Goal: Task Accomplishment & Management: Manage account settings

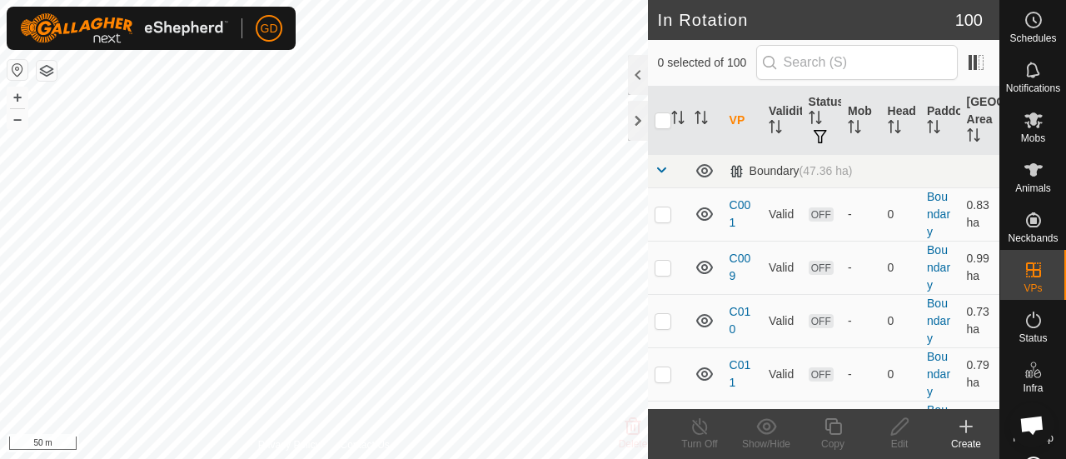
scroll to position [5530, 0]
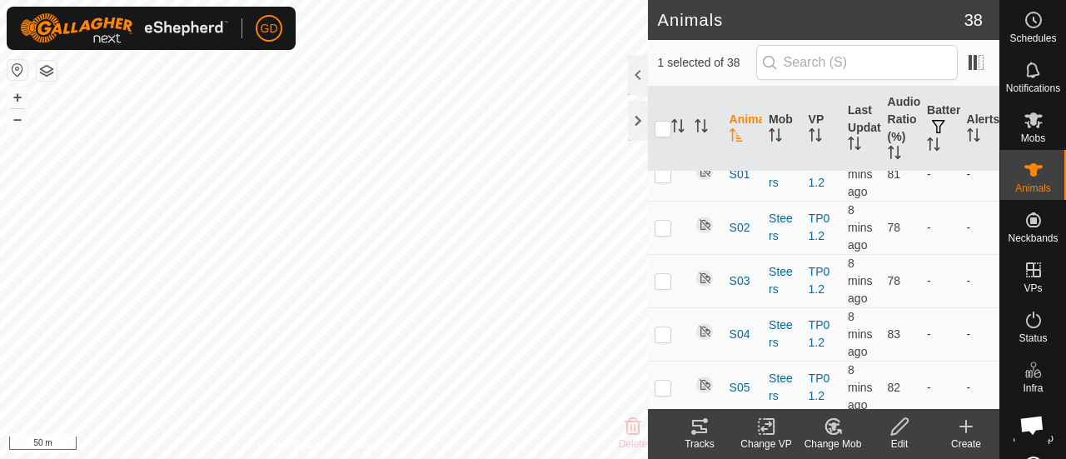
scroll to position [1654, 0]
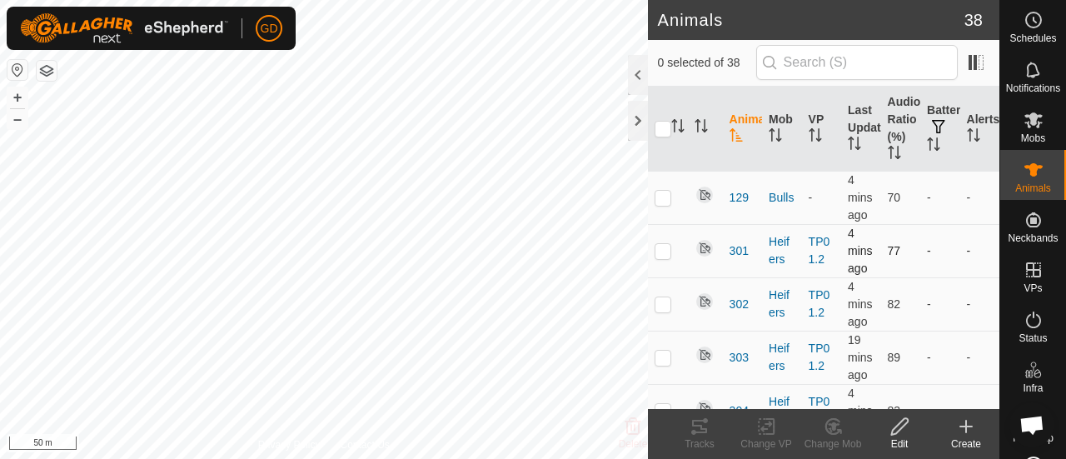
scroll to position [5530, 0]
checkbox input "true"
click at [700, 427] on icon at bounding box center [700, 426] width 20 height 20
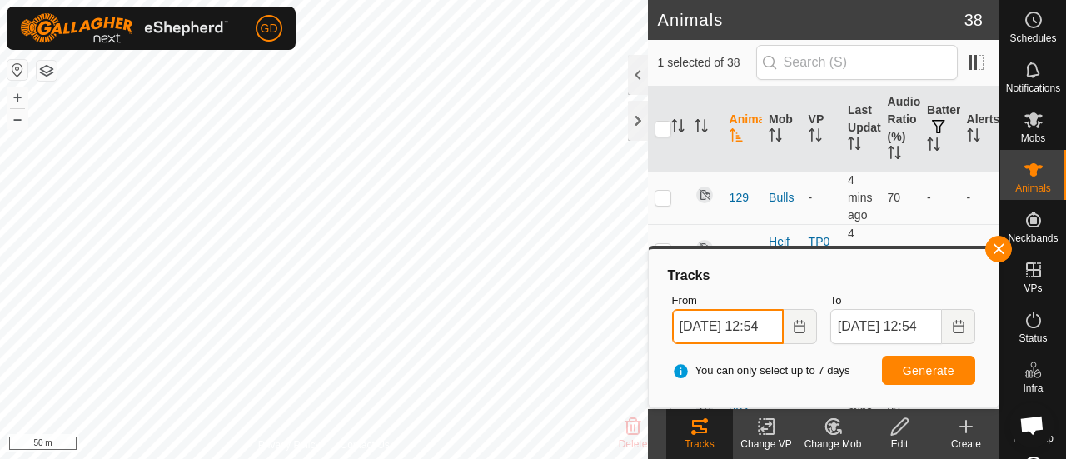
click at [692, 321] on input "14 Oct, 2025 12:54" at bounding box center [728, 326] width 112 height 35
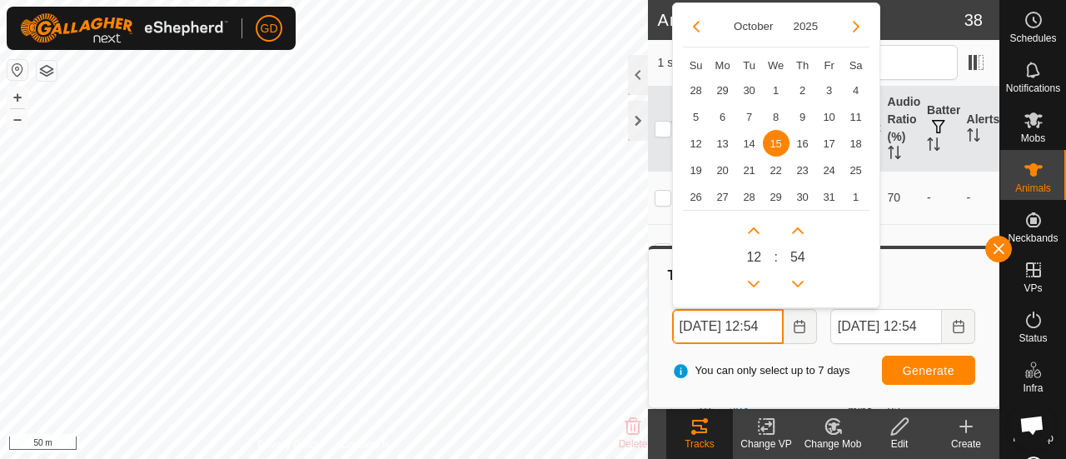
click at [766, 326] on input "15 Oct, 2025 12:54" at bounding box center [728, 326] width 112 height 35
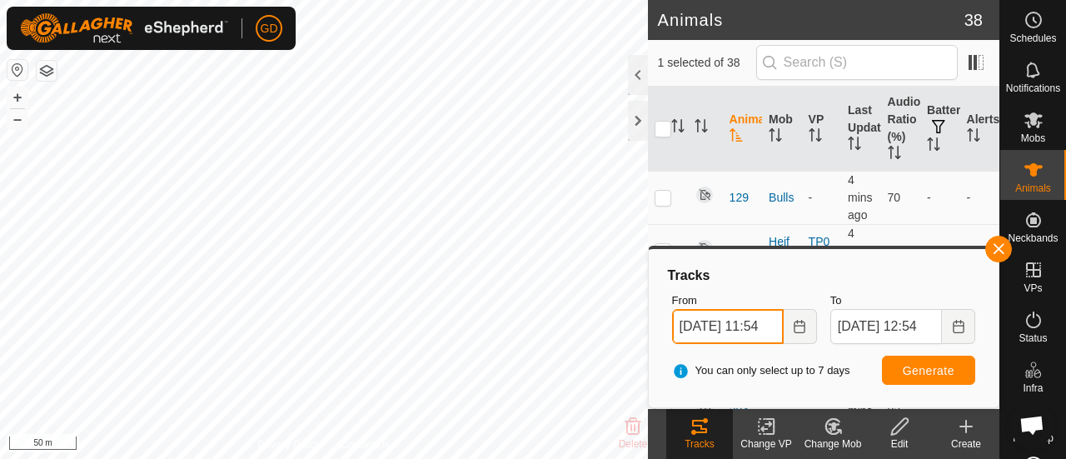
type input "15 Oct, 2025 11:54"
click at [920, 368] on span "Generate" at bounding box center [929, 370] width 52 height 13
click at [15, 95] on button "+" at bounding box center [17, 97] width 20 height 20
click at [994, 256] on button "button" at bounding box center [998, 249] width 27 height 27
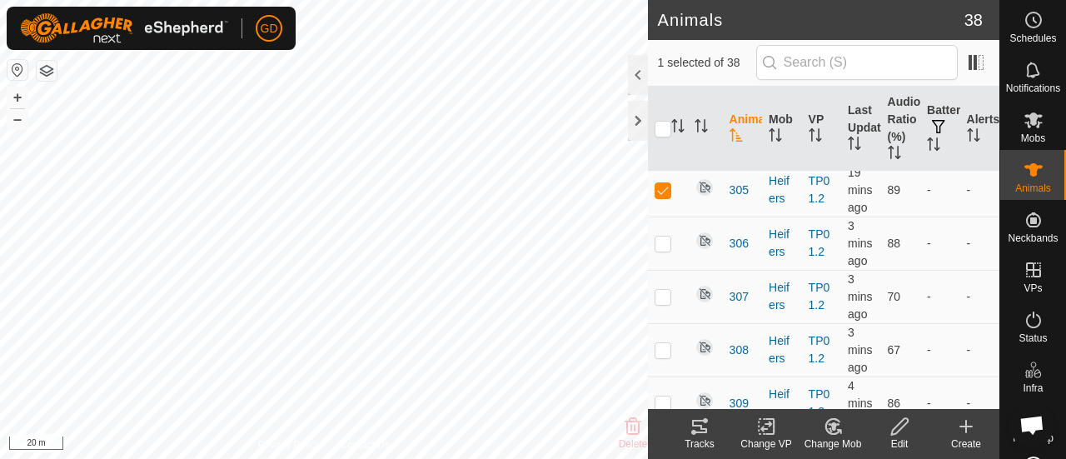
scroll to position [311, 0]
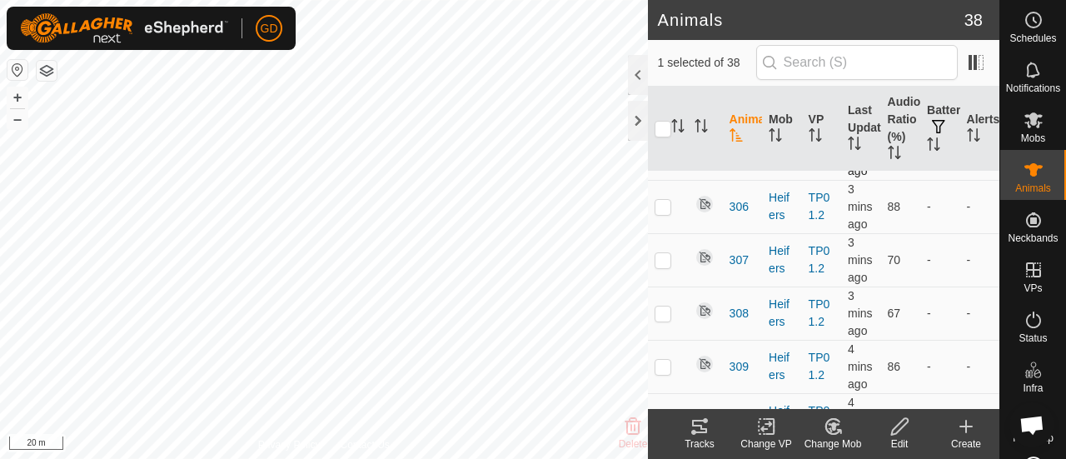
click at [660, 160] on p-checkbox at bounding box center [663, 153] width 17 height 13
checkbox input "false"
click at [660, 233] on td at bounding box center [668, 206] width 40 height 53
checkbox input "true"
click at [700, 429] on icon at bounding box center [700, 426] width 20 height 20
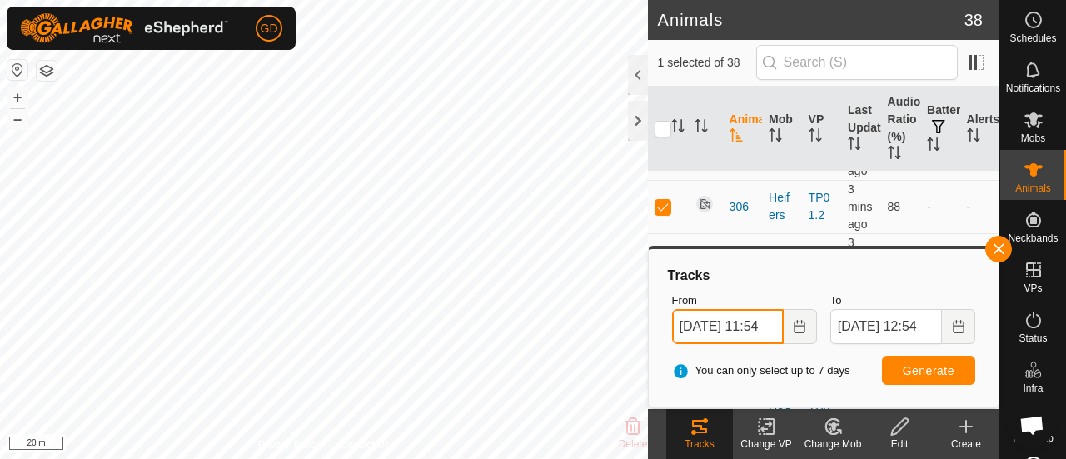
click at [693, 324] on input "15 Oct, 2025 11:54" at bounding box center [728, 326] width 112 height 35
click at [921, 367] on span "Generate" at bounding box center [929, 370] width 52 height 13
click at [769, 327] on input "15 Oct, 2025 11:54" at bounding box center [728, 326] width 112 height 35
type input "15 Oct, 2025 10:54"
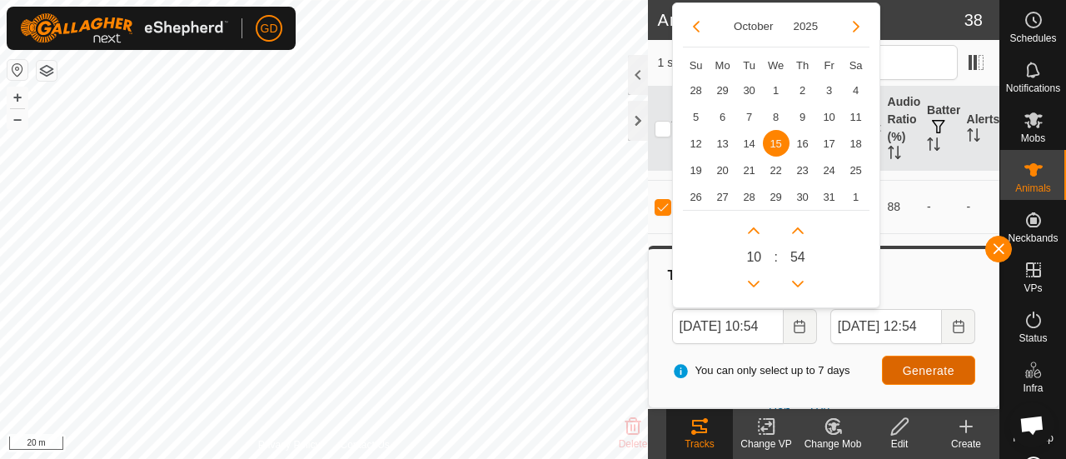
click at [929, 371] on span "Generate" at bounding box center [929, 370] width 52 height 13
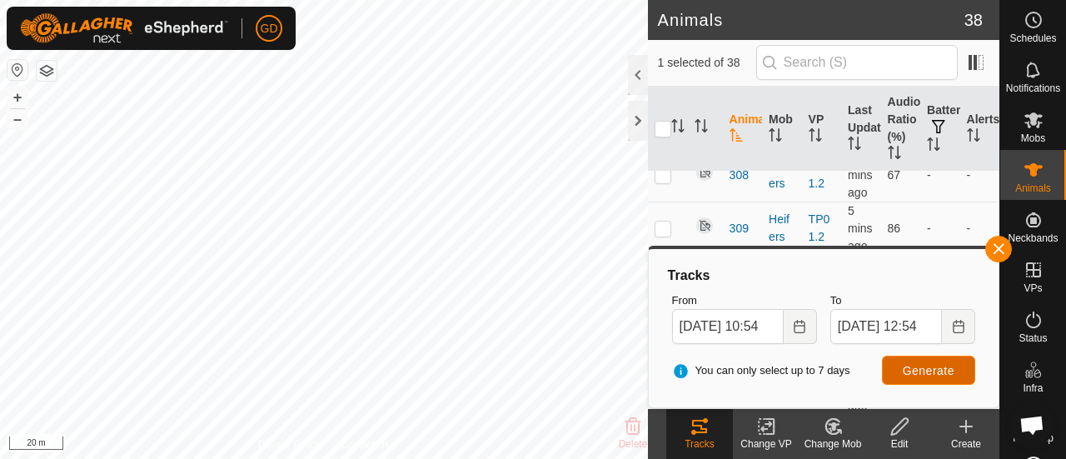
scroll to position [455, 0]
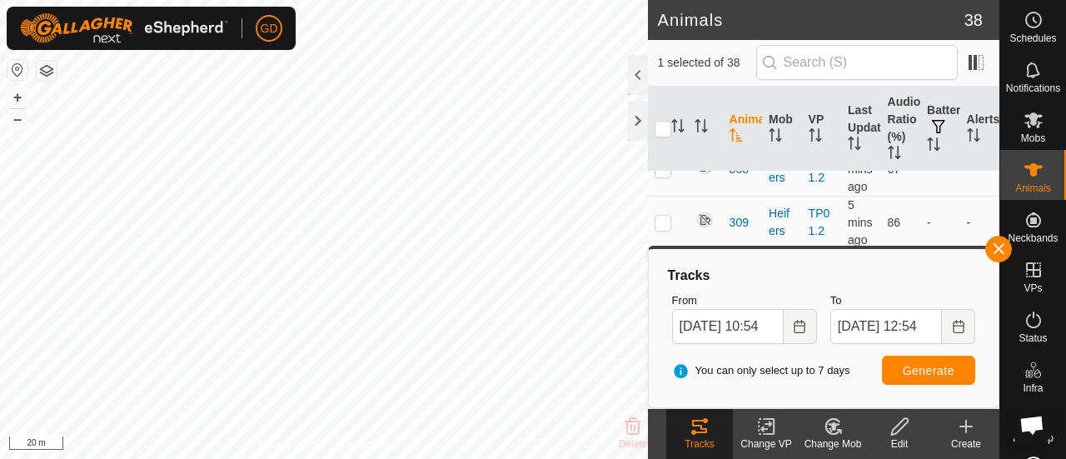
click at [663, 69] on p-checkbox at bounding box center [663, 62] width 17 height 13
checkbox input "false"
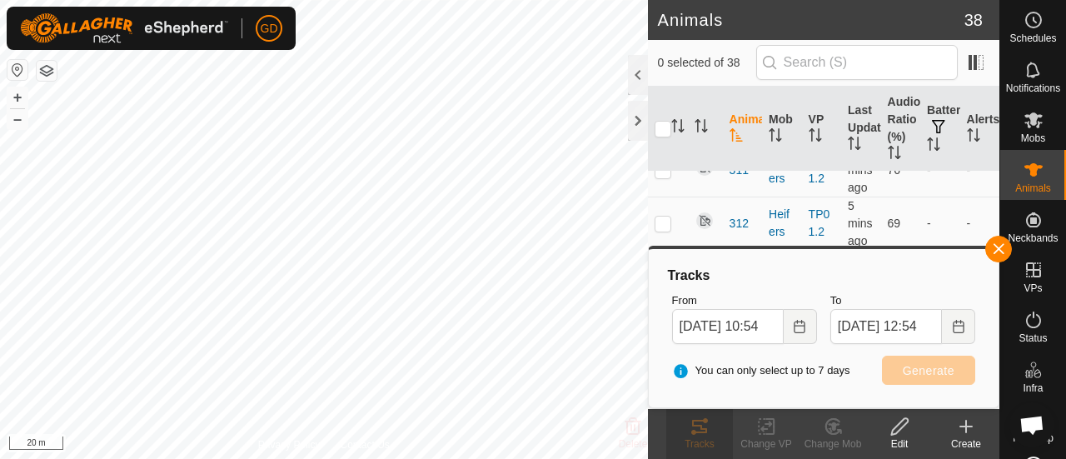
scroll to position [619, 0]
click at [659, 65] on p-checkbox at bounding box center [663, 58] width 17 height 13
checkbox input "true"
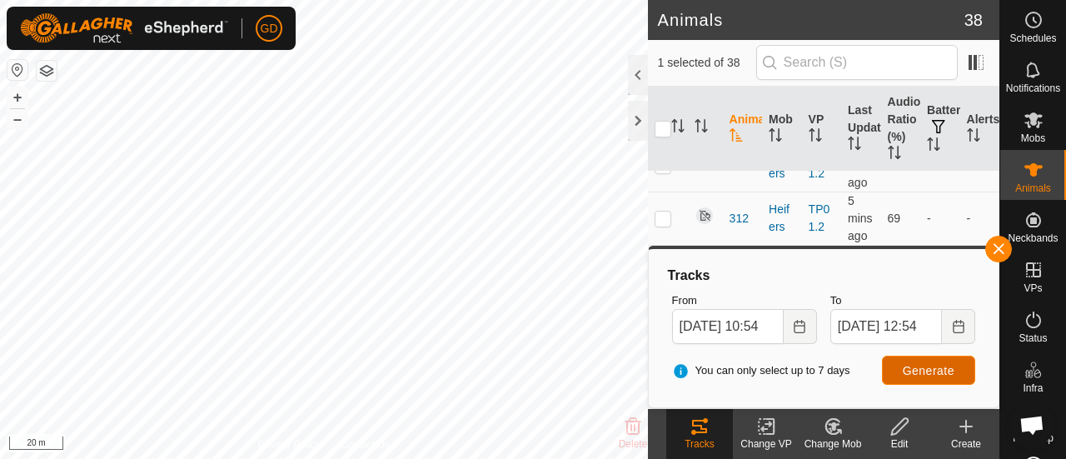
click at [928, 366] on span "Generate" at bounding box center [929, 370] width 52 height 13
click at [13, 121] on button "–" at bounding box center [17, 119] width 20 height 20
click at [1025, 325] on icon at bounding box center [1034, 320] width 20 height 20
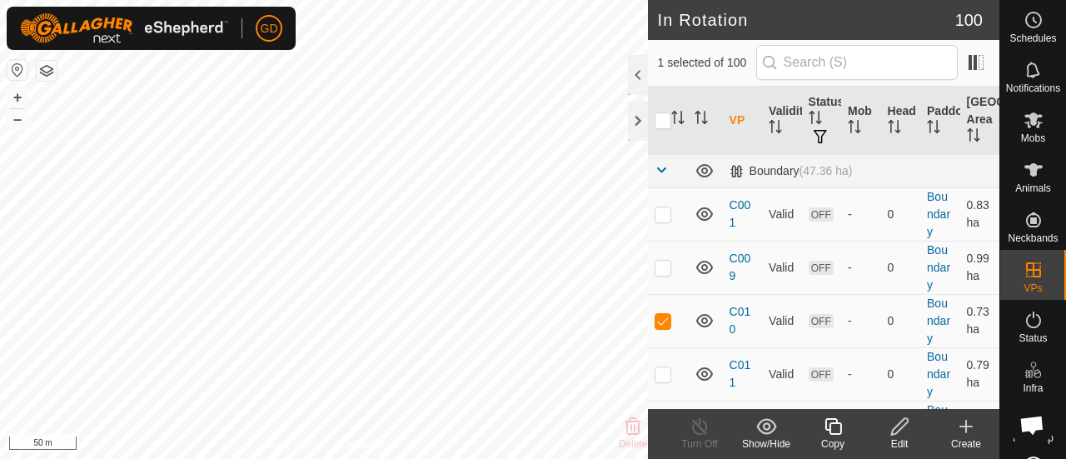
checkbox input "false"
checkbox input "true"
checkbox input "false"
click at [17, 92] on button "+" at bounding box center [17, 97] width 20 height 20
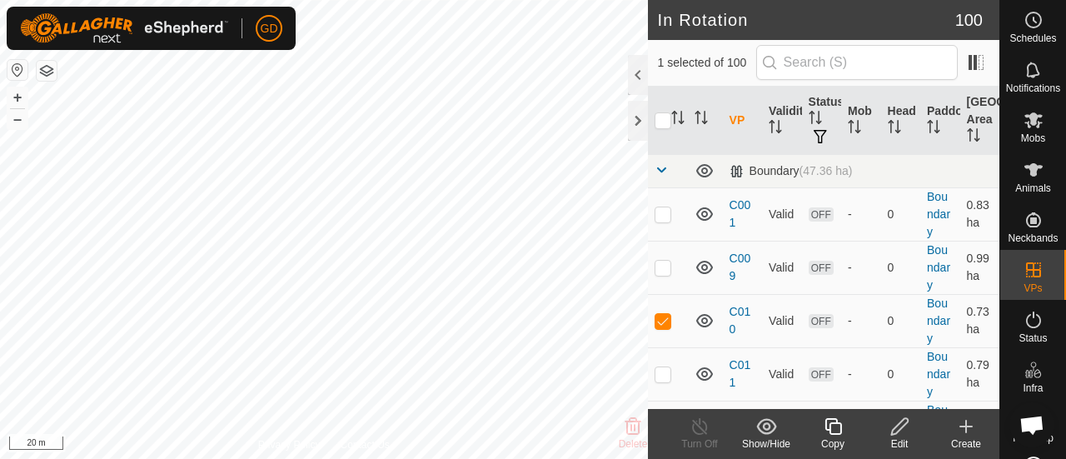
click at [899, 426] on icon at bounding box center [899, 426] width 21 height 20
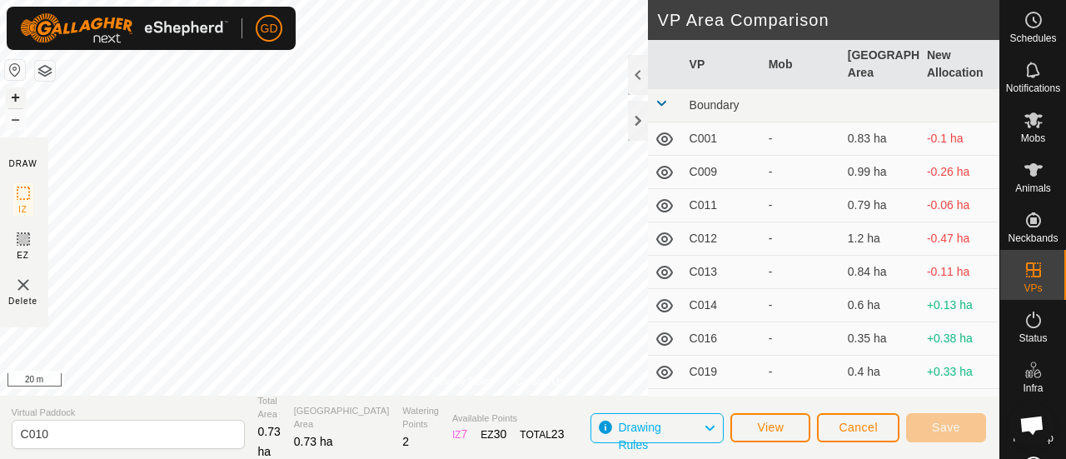
click at [17, 96] on button "+" at bounding box center [16, 97] width 20 height 20
click at [20, 97] on button "+" at bounding box center [16, 97] width 20 height 20
click at [939, 420] on button "Save" at bounding box center [946, 427] width 80 height 29
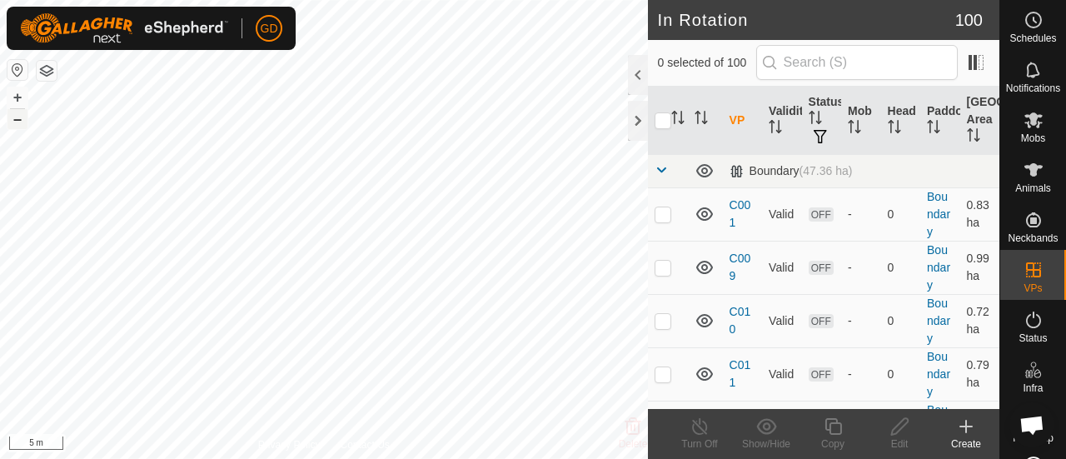
click at [18, 121] on button "–" at bounding box center [17, 119] width 20 height 20
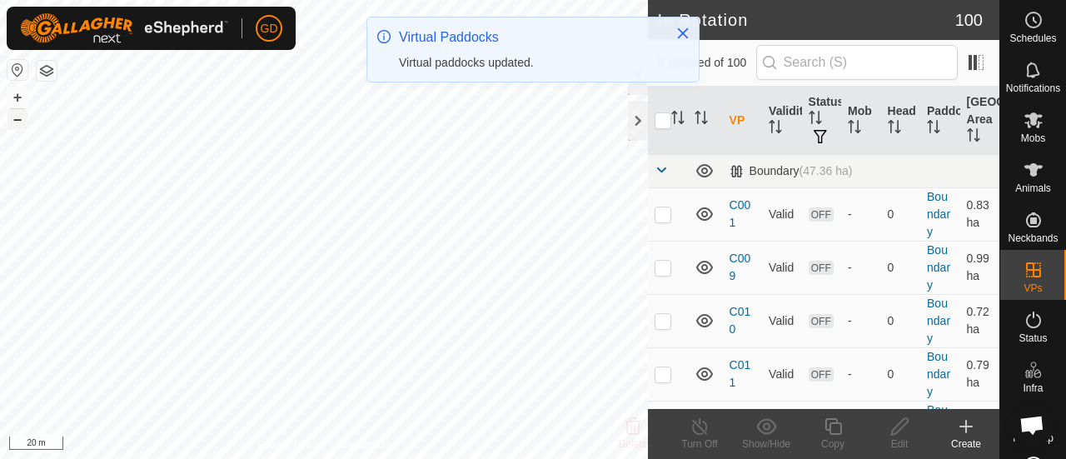
checkbox input "true"
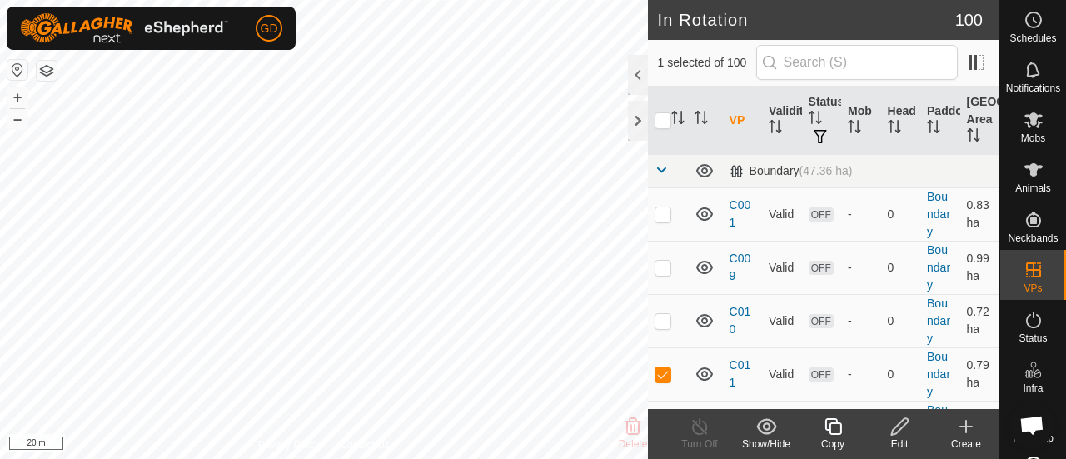
click at [899, 429] on icon at bounding box center [899, 426] width 17 height 17
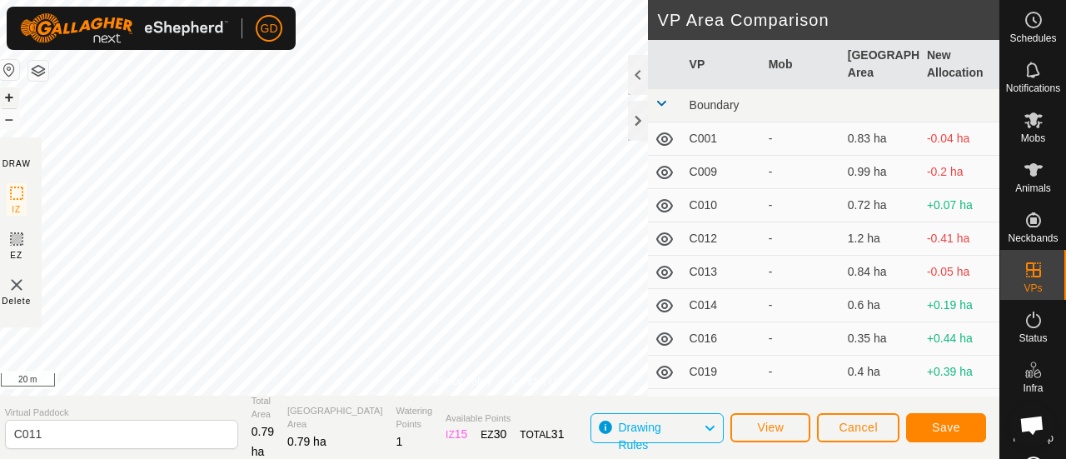
click at [19, 97] on button "+" at bounding box center [9, 97] width 20 height 20
click at [926, 431] on button "Save" at bounding box center [946, 427] width 80 height 29
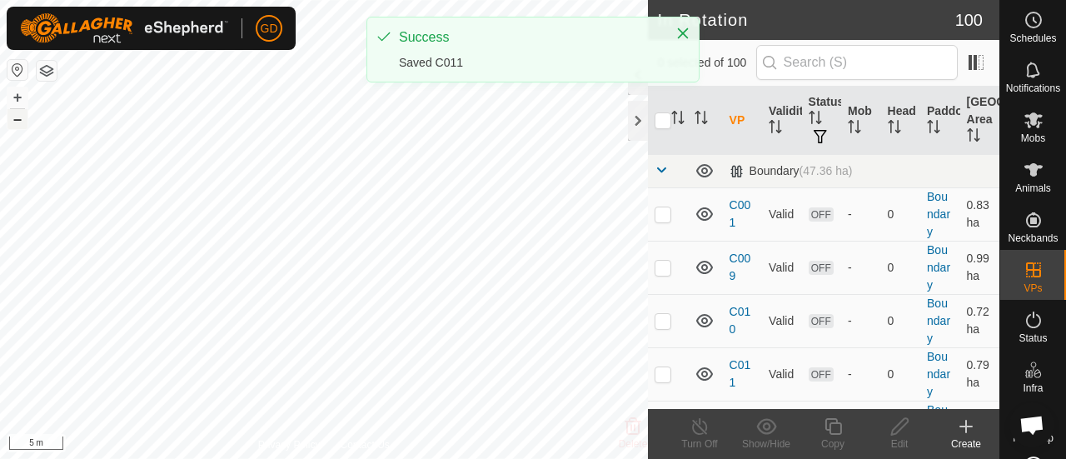
click at [17, 122] on button "–" at bounding box center [17, 119] width 20 height 20
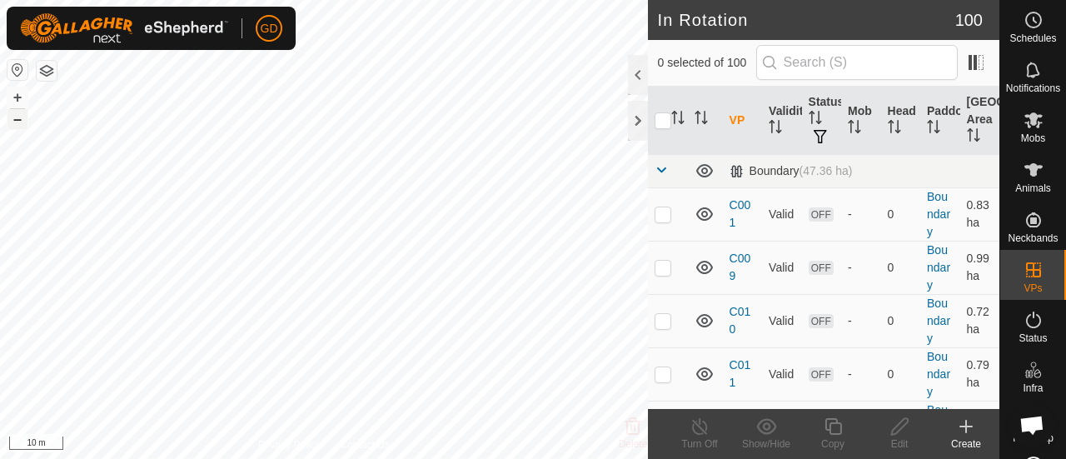
checkbox input "true"
click at [18, 119] on button "–" at bounding box center [17, 119] width 20 height 20
click at [902, 429] on icon at bounding box center [899, 426] width 21 height 20
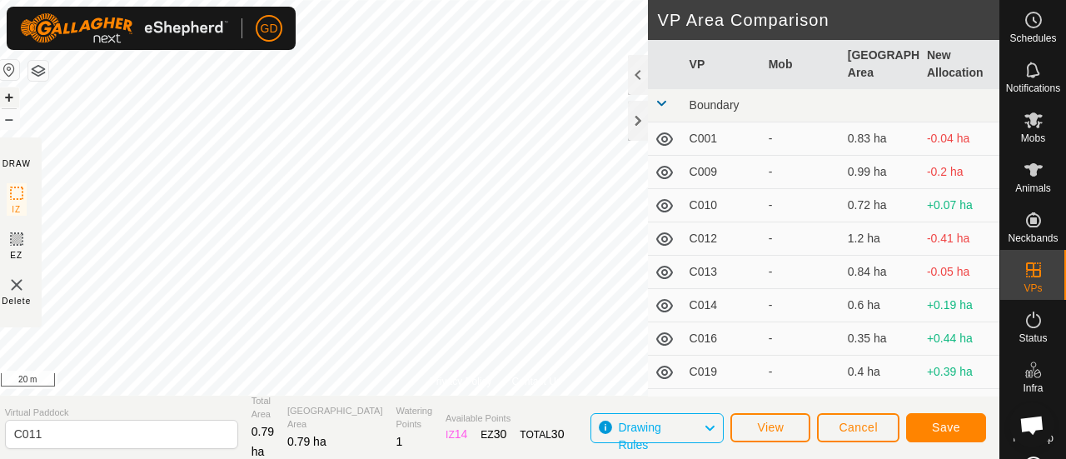
click at [16, 93] on button "+" at bounding box center [9, 97] width 20 height 20
click at [943, 426] on span "Save" at bounding box center [946, 427] width 28 height 13
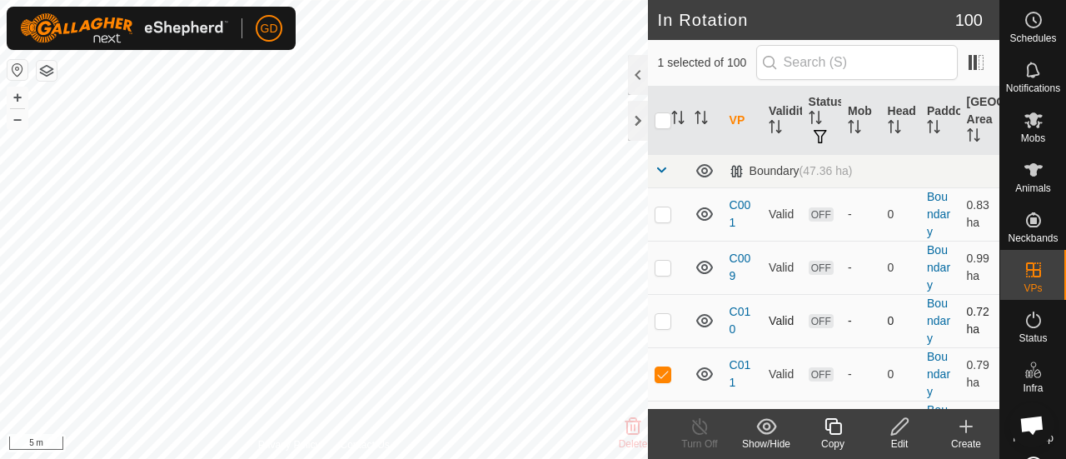
checkbox input "true"
click at [897, 431] on icon at bounding box center [899, 426] width 17 height 17
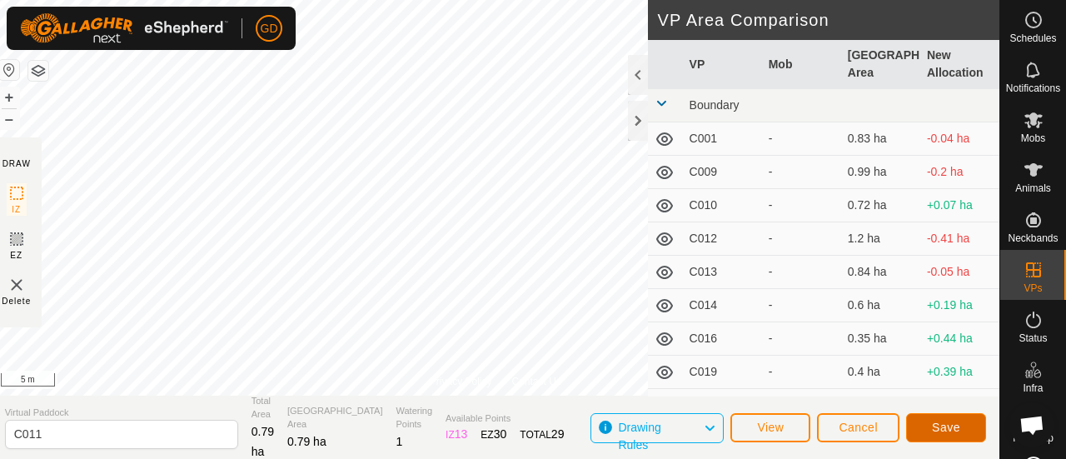
click at [939, 429] on span "Save" at bounding box center [946, 427] width 28 height 13
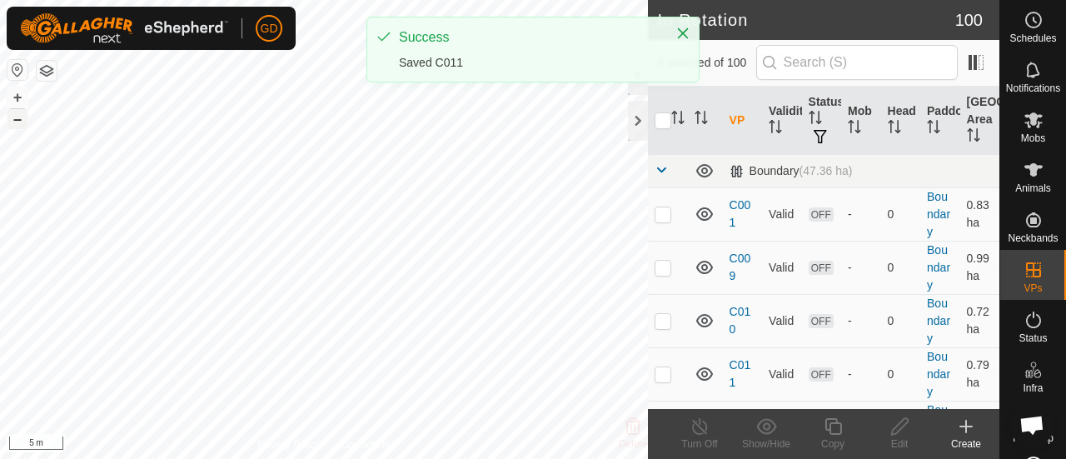
click at [20, 124] on button "–" at bounding box center [17, 119] width 20 height 20
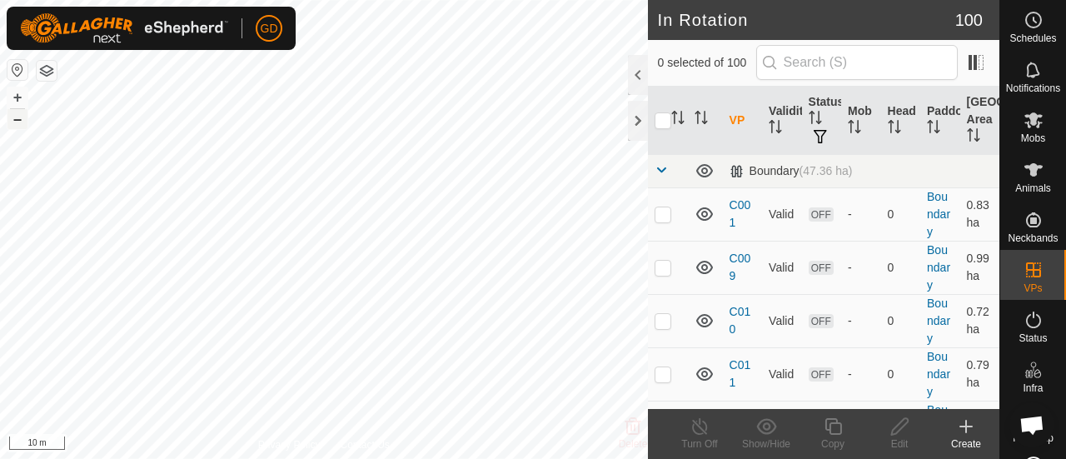
click at [20, 124] on button "–" at bounding box center [17, 119] width 20 height 20
checkbox input "true"
checkbox input "false"
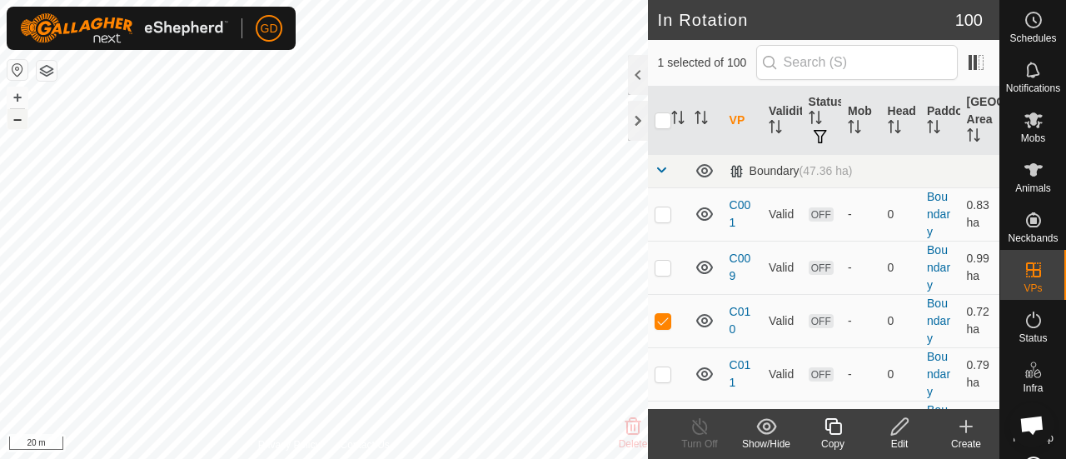
checkbox input "true"
click at [17, 123] on button "–" at bounding box center [17, 119] width 20 height 20
click at [17, 97] on button "+" at bounding box center [17, 97] width 20 height 20
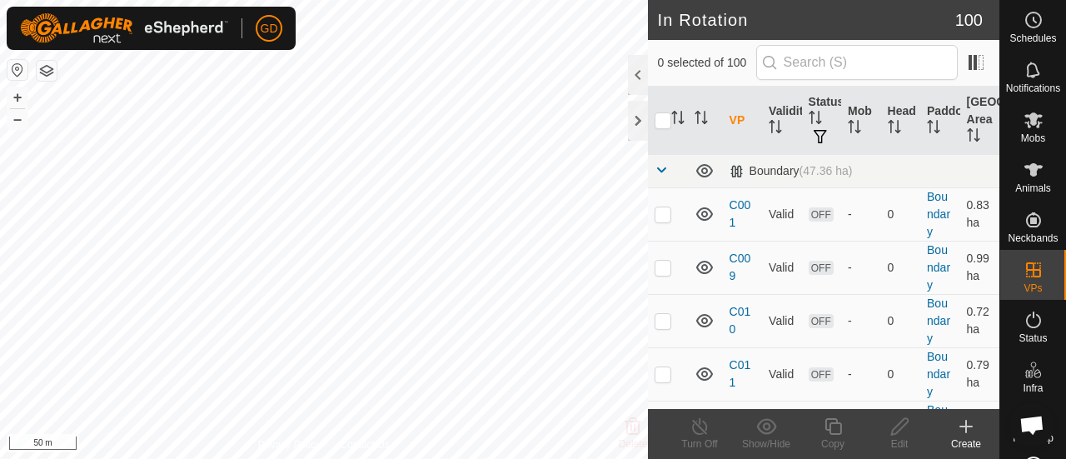
scroll to position [5530, 0]
click at [1034, 171] on icon at bounding box center [1034, 170] width 20 height 20
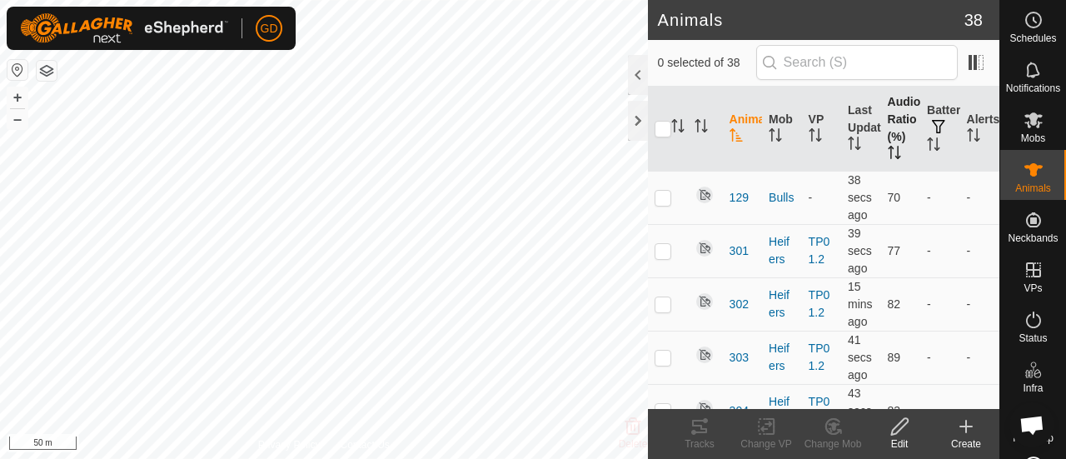
click at [888, 152] on icon "Activate to sort" at bounding box center [894, 152] width 13 height 13
click at [661, 204] on p-checkbox at bounding box center [663, 197] width 17 height 13
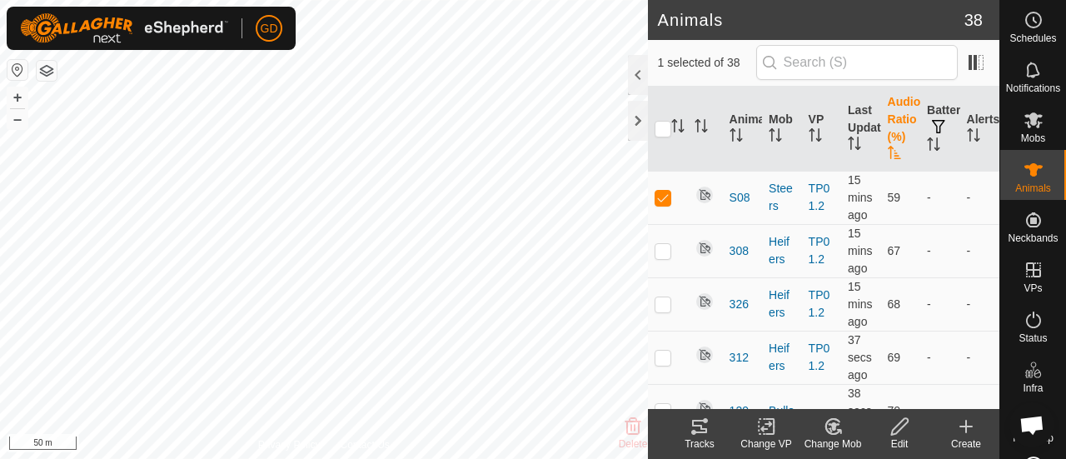
click at [691, 426] on icon at bounding box center [700, 426] width 20 height 20
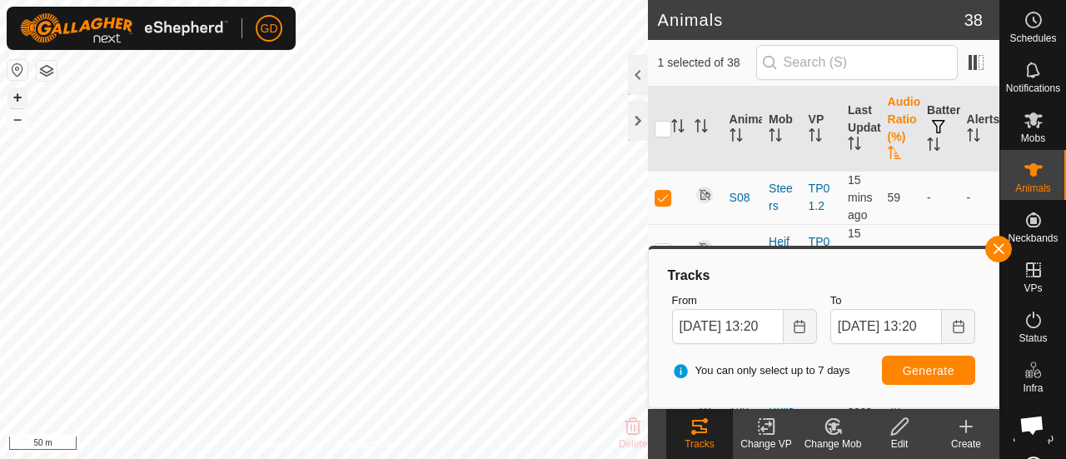
click at [19, 96] on button "+" at bounding box center [17, 97] width 20 height 20
click at [17, 120] on button "–" at bounding box center [17, 119] width 20 height 20
click at [658, 204] on p-checkbox at bounding box center [663, 197] width 17 height 13
checkbox input "false"
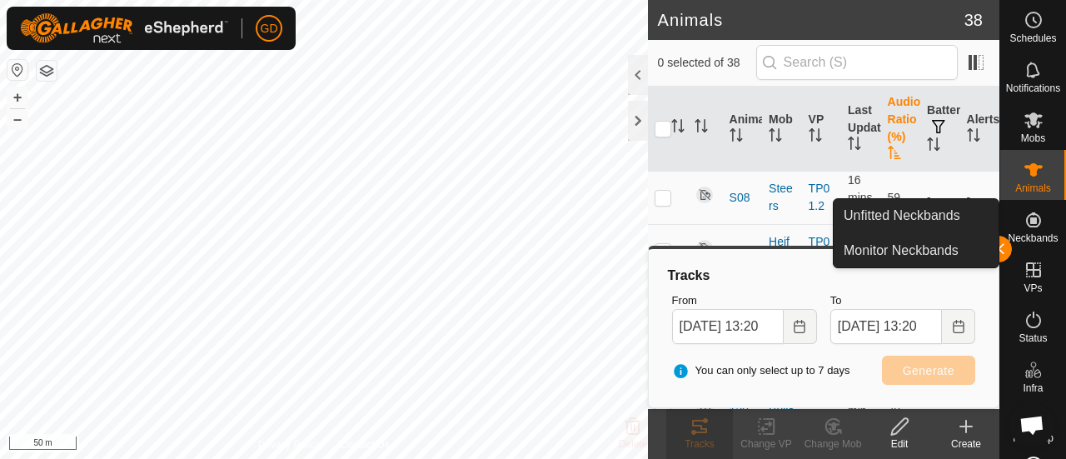
click at [999, 254] on div "Unfitted Neckbands Monitor Neckbands" at bounding box center [916, 233] width 167 height 70
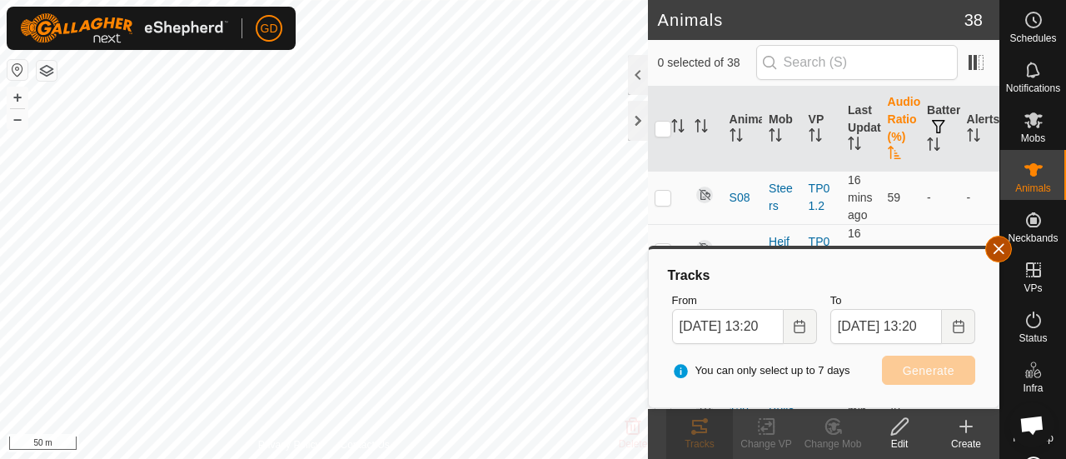
click at [1003, 249] on button "button" at bounding box center [998, 249] width 27 height 27
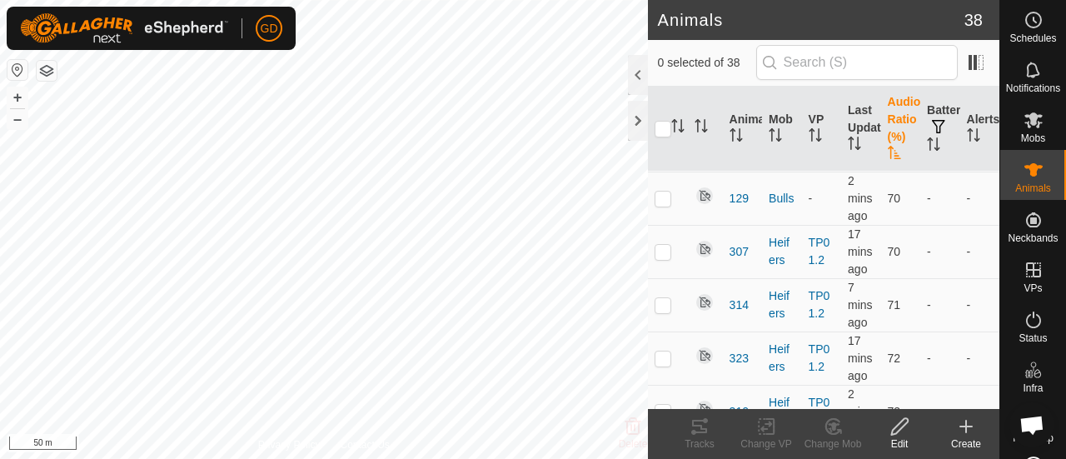
scroll to position [182, 0]
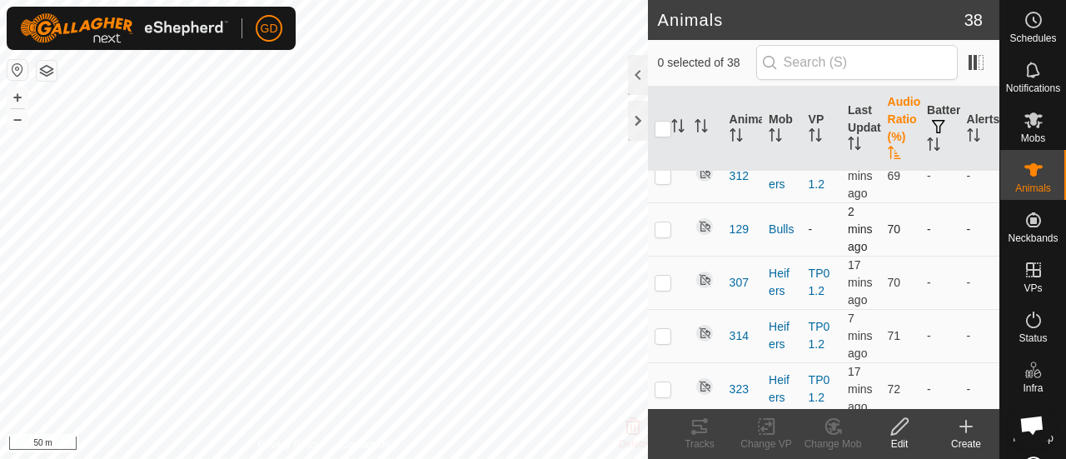
click at [663, 236] on p-checkbox at bounding box center [663, 228] width 17 height 13
click at [17, 119] on button "–" at bounding box center [17, 119] width 20 height 20
checkbox input "true"
click at [698, 429] on icon at bounding box center [700, 426] width 20 height 20
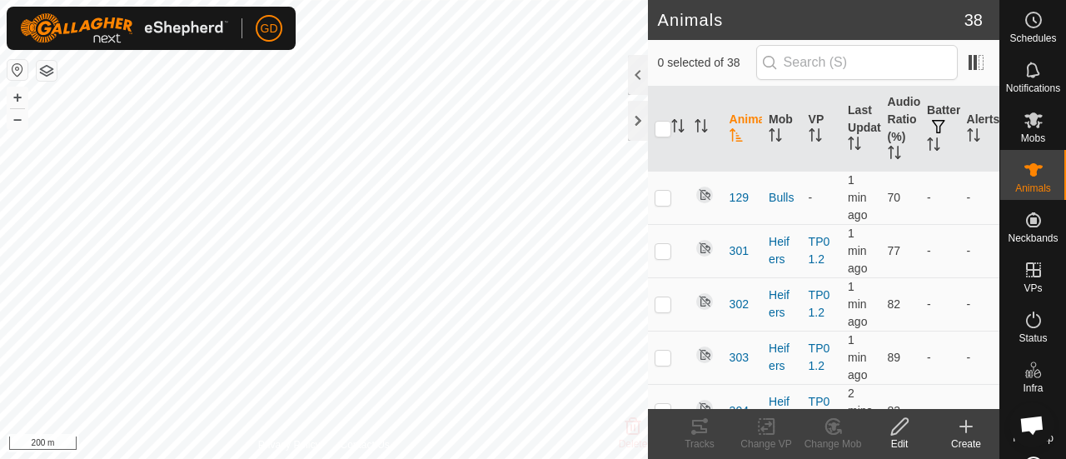
scroll to position [5530, 0]
click at [17, 95] on button "+" at bounding box center [17, 97] width 20 height 20
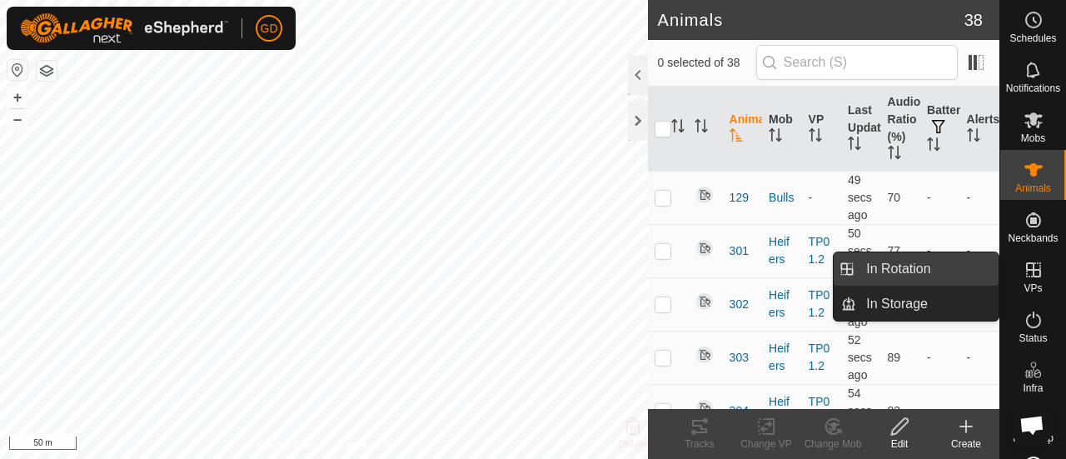
click at [909, 268] on link "In Rotation" at bounding box center [927, 268] width 142 height 33
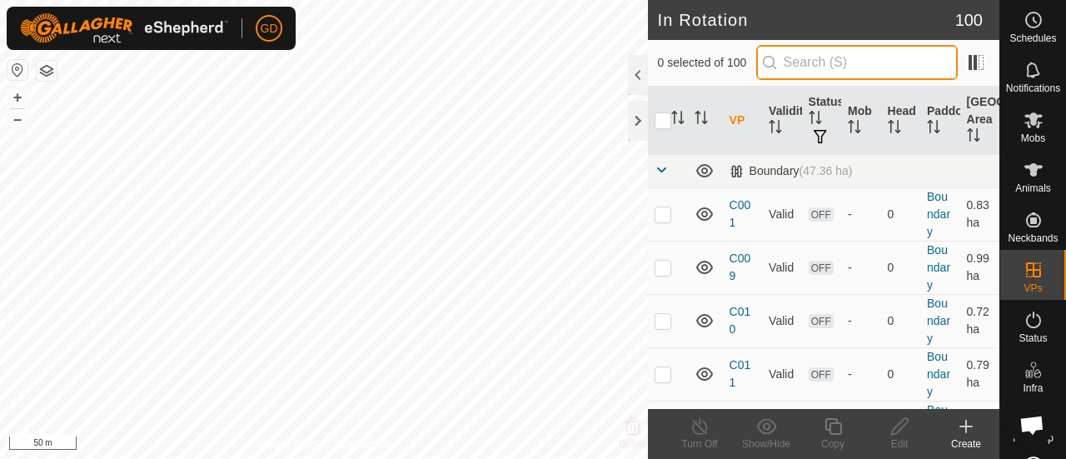
click at [829, 62] on input "text" at bounding box center [857, 62] width 202 height 35
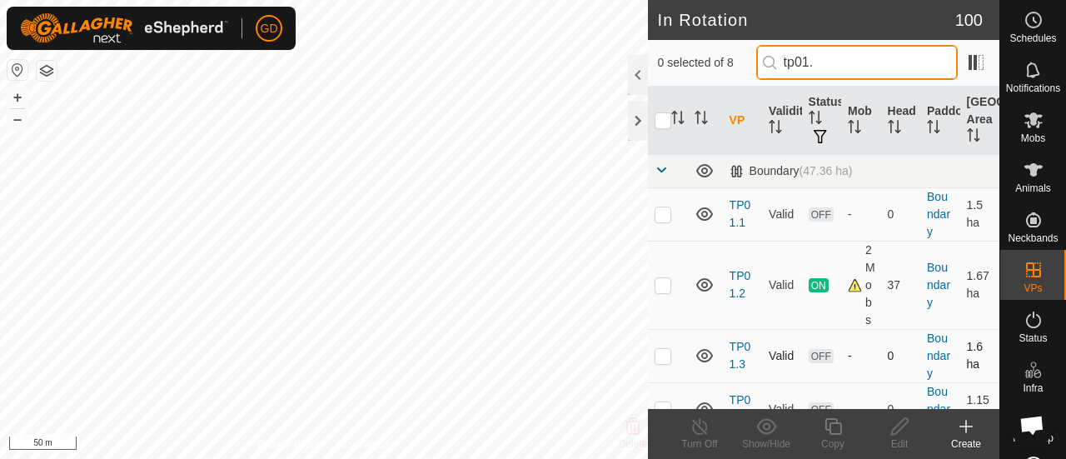
type input "tp01."
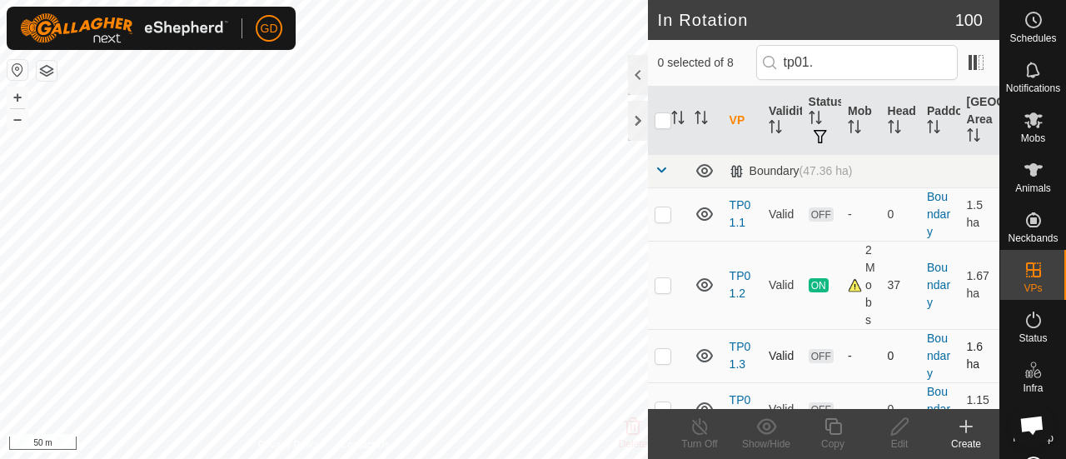
click at [667, 356] on p-checkbox at bounding box center [663, 355] width 17 height 13
checkbox input "false"
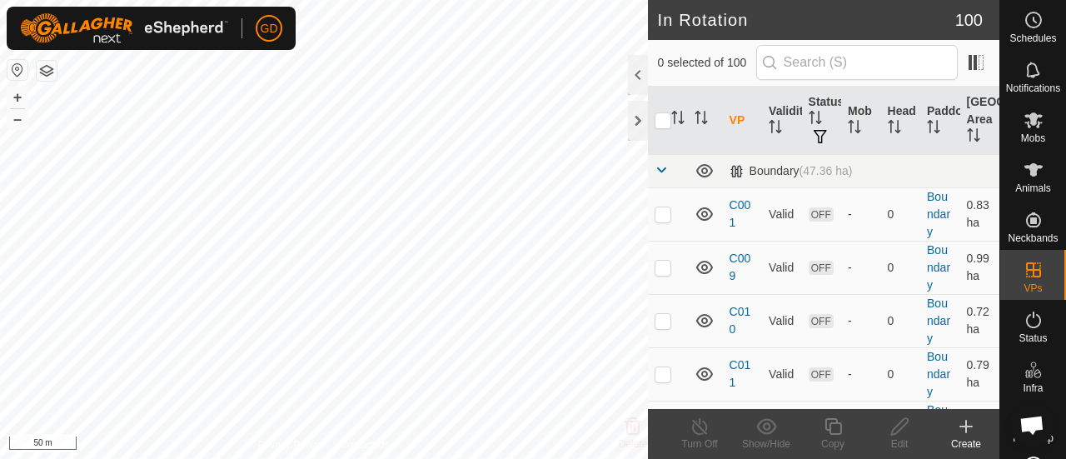
scroll to position [5530, 0]
